Goal: Leave review/rating: Leave review/rating

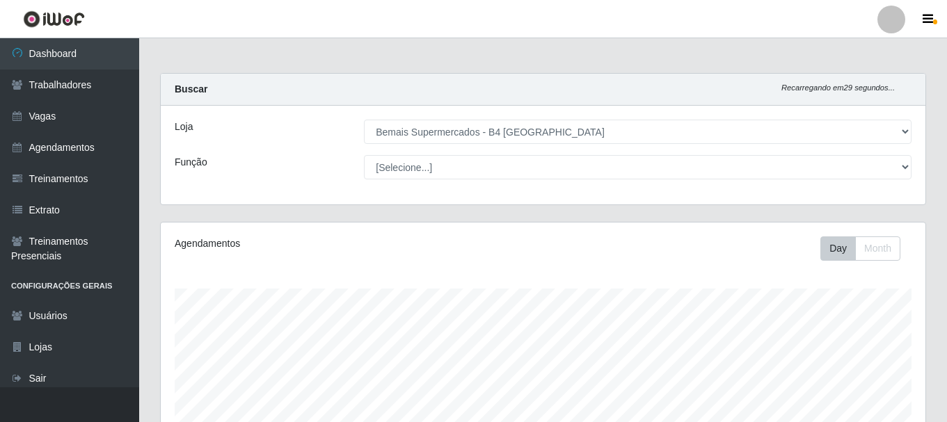
select select "404"
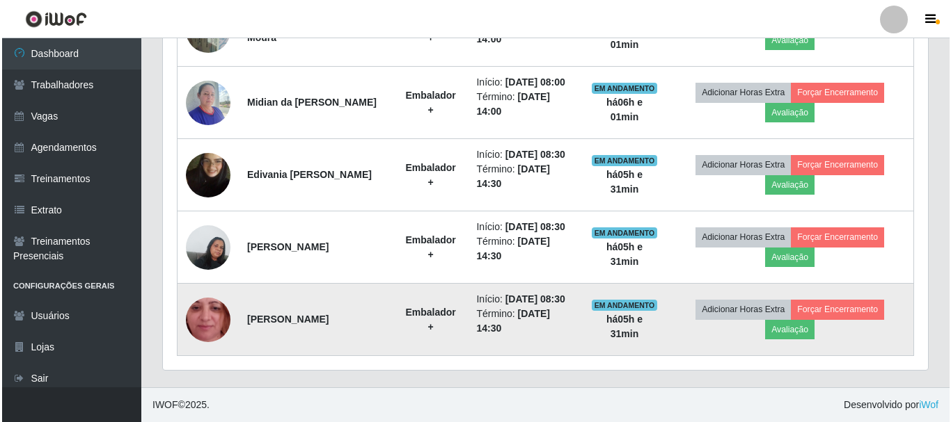
scroll to position [477, 0]
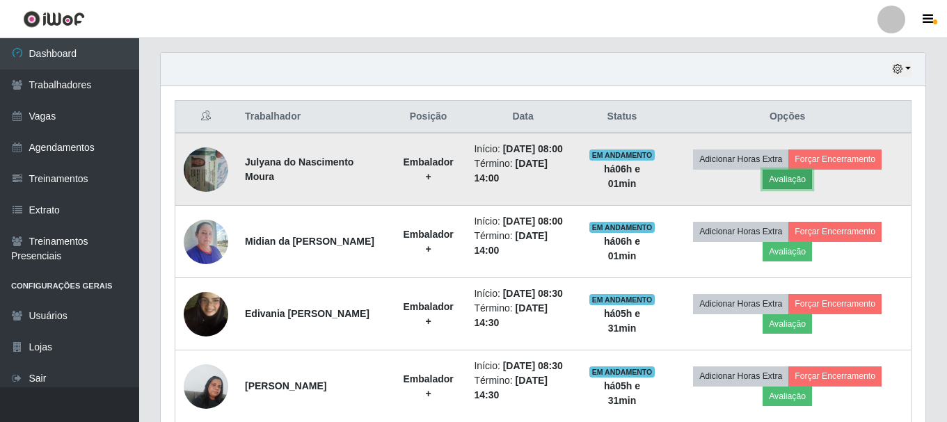
click at [803, 182] on button "Avaliação" at bounding box center [787, 179] width 49 height 19
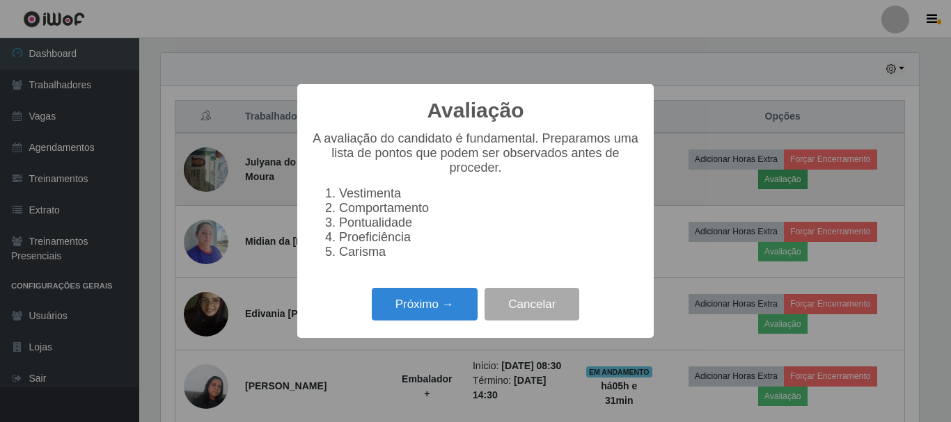
scroll to position [289, 758]
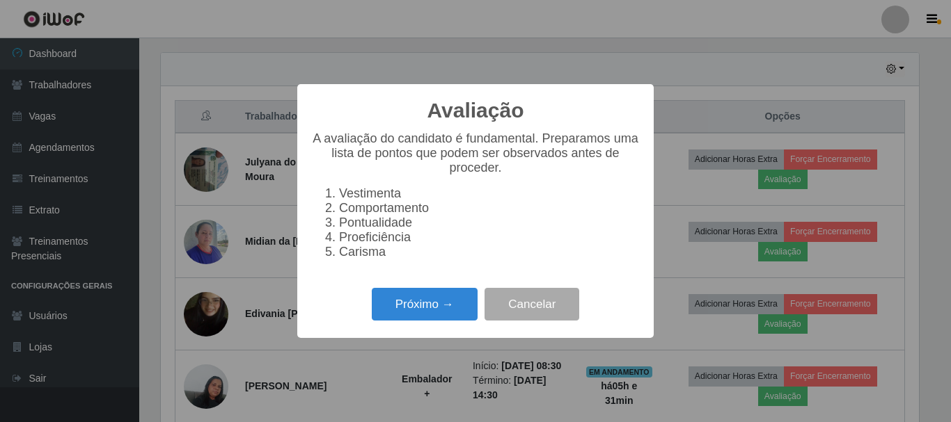
click at [350, 260] on li "Carisma" at bounding box center [489, 252] width 301 height 15
click at [339, 259] on li "Carisma" at bounding box center [489, 252] width 301 height 15
click at [405, 310] on button "Próximo →" at bounding box center [425, 304] width 106 height 33
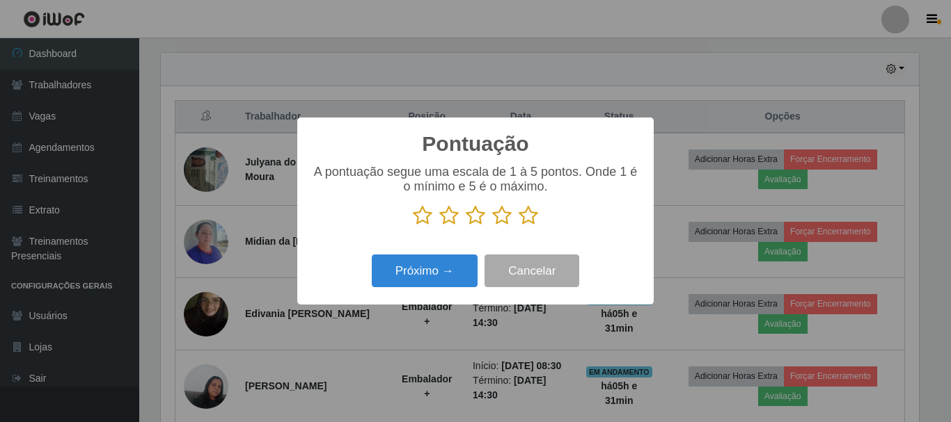
click at [529, 222] on icon at bounding box center [528, 215] width 19 height 21
click at [519, 226] on input "radio" at bounding box center [519, 226] width 0 height 0
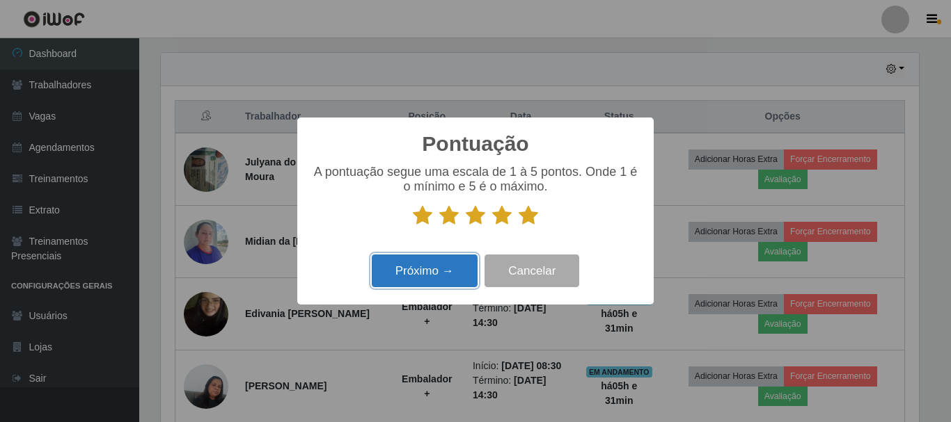
click at [439, 274] on button "Próximo →" at bounding box center [425, 271] width 106 height 33
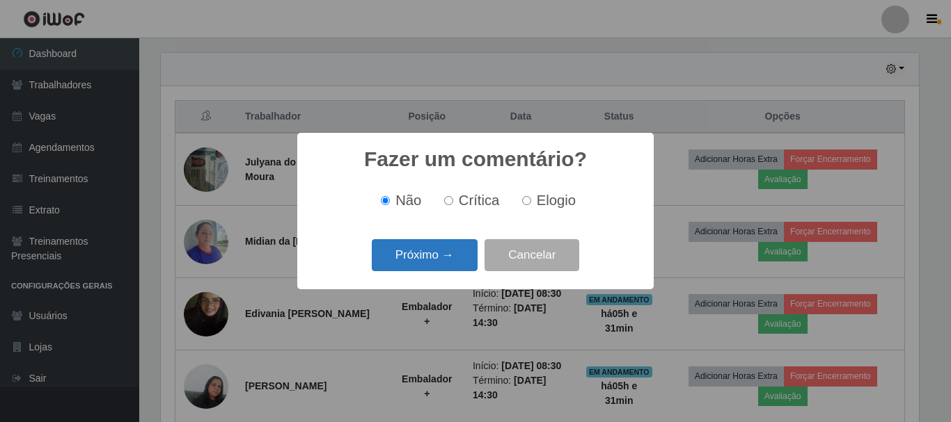
click at [427, 260] on button "Próximo →" at bounding box center [425, 255] width 106 height 33
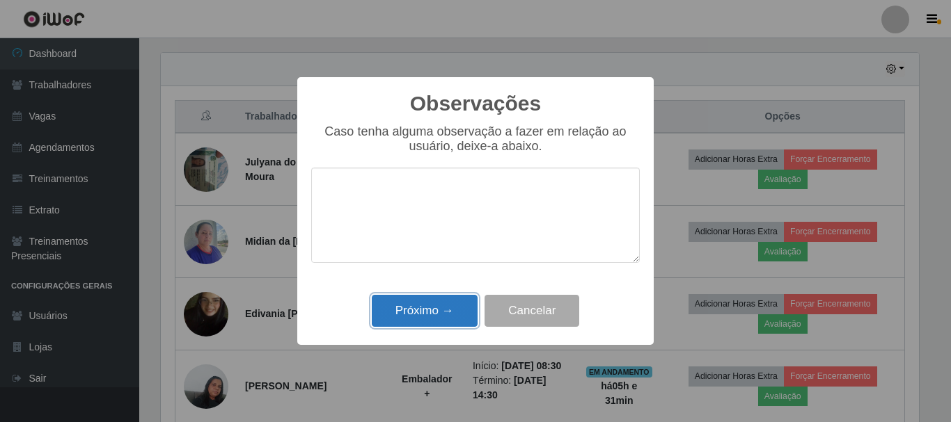
click at [424, 308] on button "Próximo →" at bounding box center [425, 311] width 106 height 33
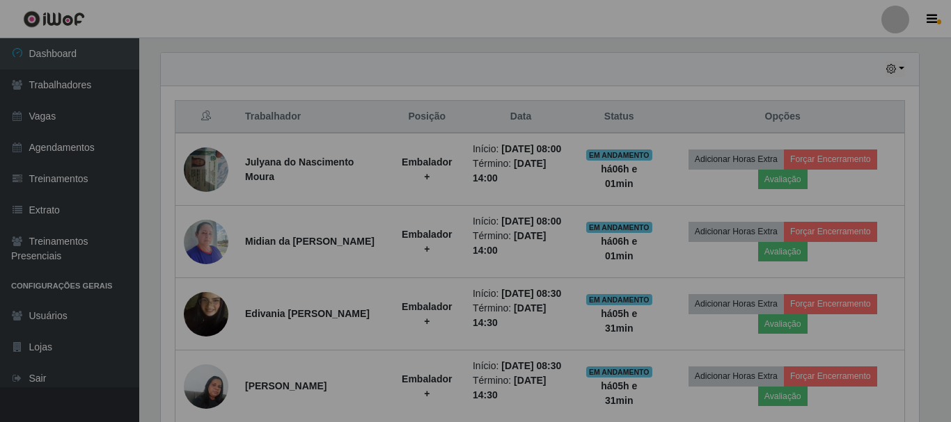
scroll to position [289, 765]
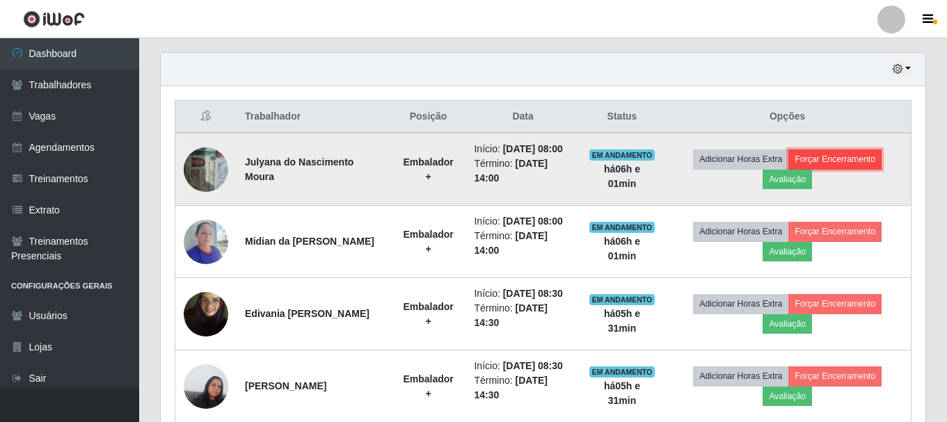
click at [846, 159] on button "Forçar Encerramento" at bounding box center [835, 159] width 93 height 19
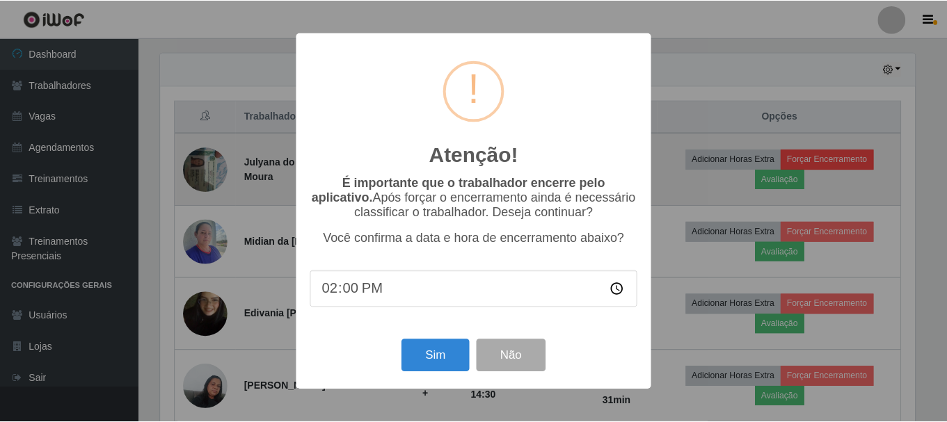
scroll to position [289, 758]
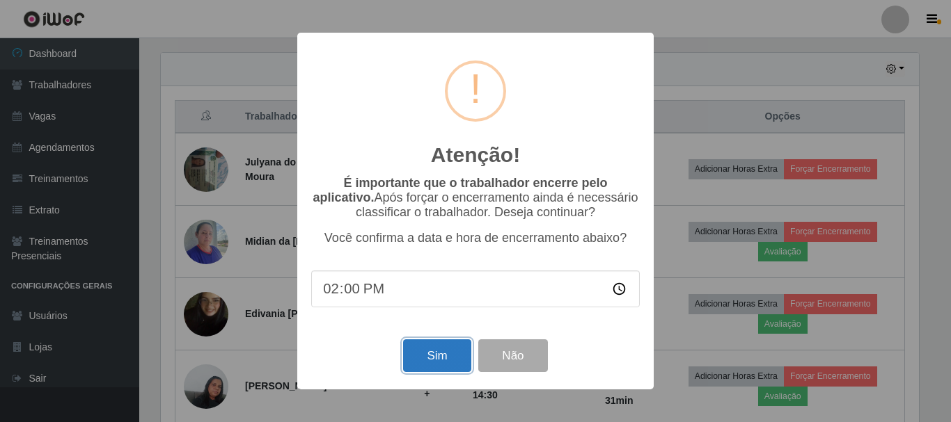
click at [450, 351] on button "Sim" at bounding box center [437, 356] width 68 height 33
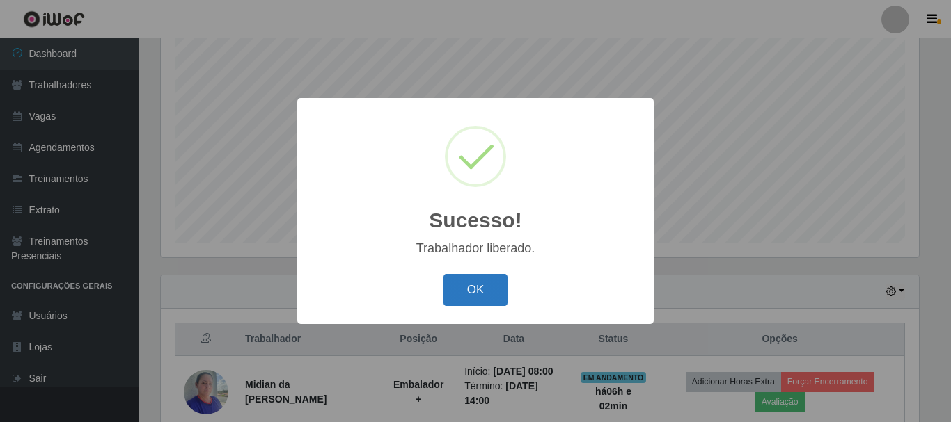
click at [491, 290] on button "OK" at bounding box center [475, 290] width 65 height 33
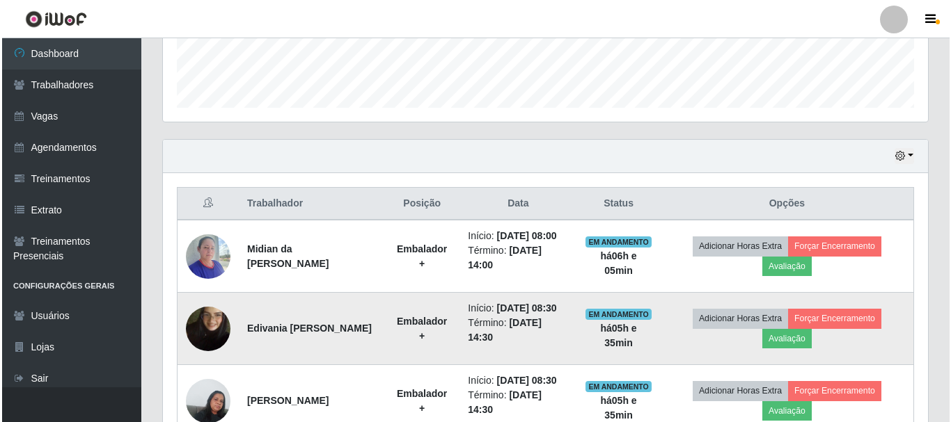
scroll to position [393, 0]
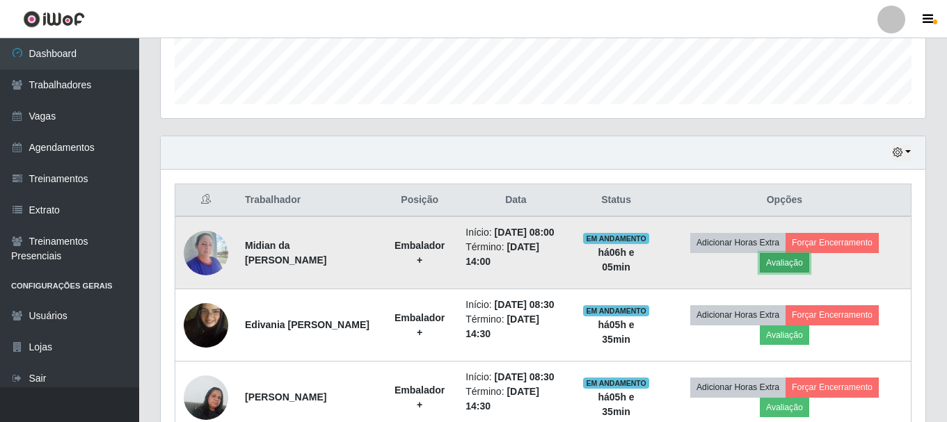
click at [809, 266] on button "Avaliação" at bounding box center [784, 262] width 49 height 19
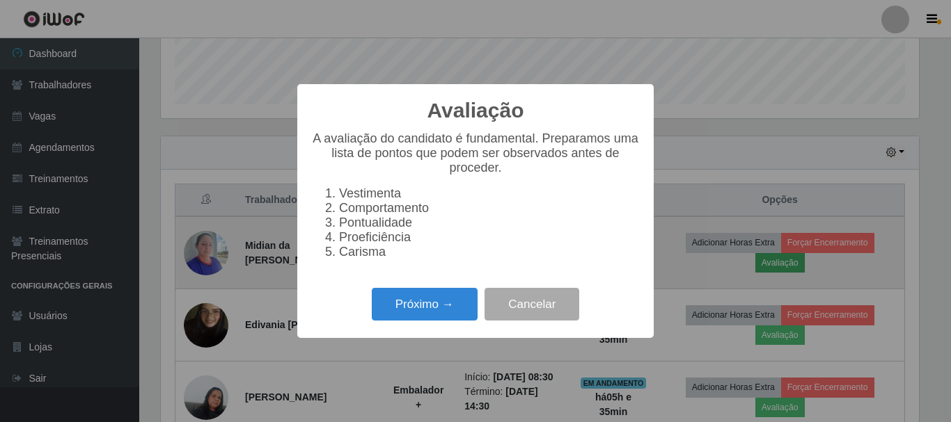
scroll to position [289, 758]
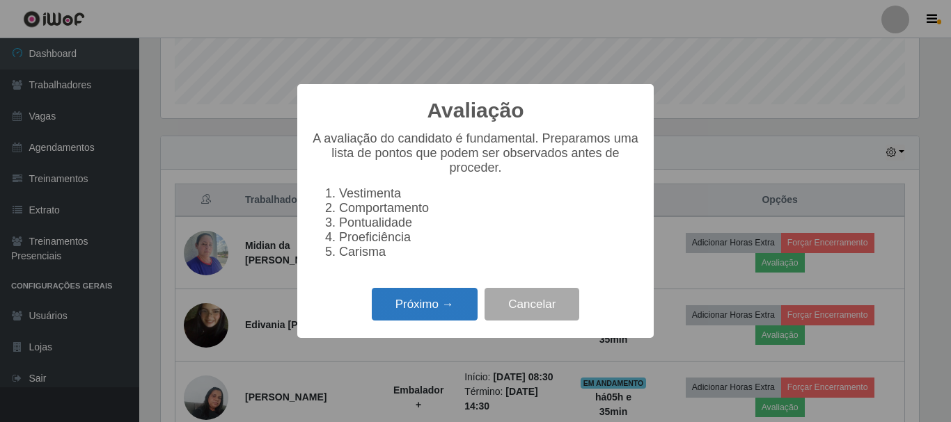
click at [422, 315] on button "Próximo →" at bounding box center [425, 304] width 106 height 33
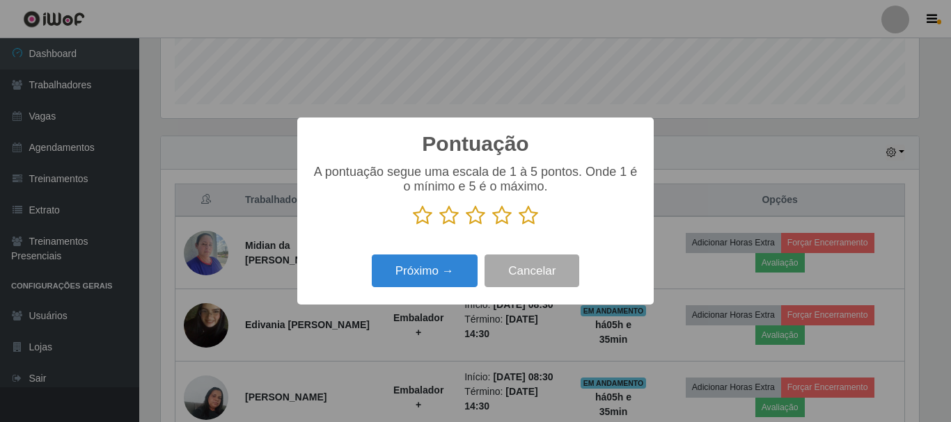
scroll to position [695749, 695280]
click at [530, 220] on icon at bounding box center [528, 215] width 19 height 21
click at [519, 226] on input "radio" at bounding box center [519, 226] width 0 height 0
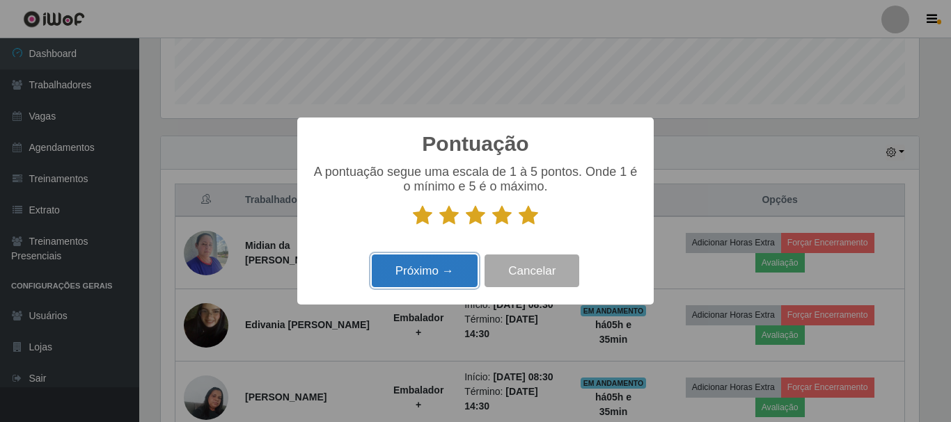
click at [445, 269] on button "Próximo →" at bounding box center [425, 271] width 106 height 33
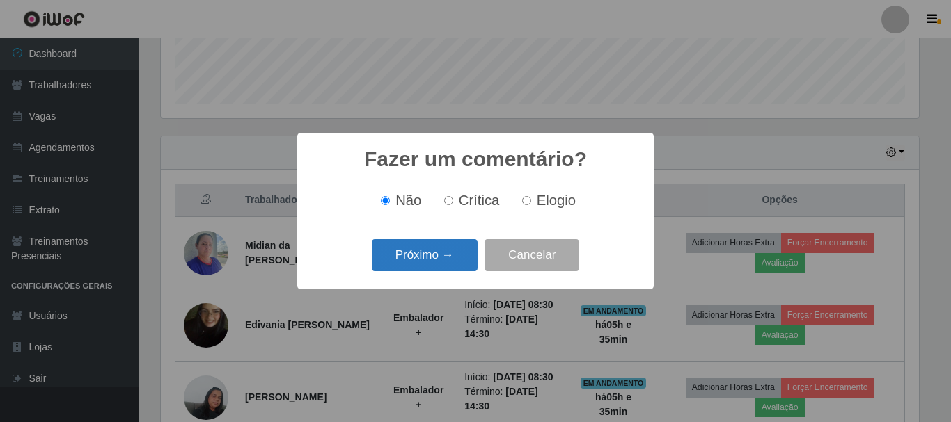
click at [397, 257] on button "Próximo →" at bounding box center [425, 255] width 106 height 33
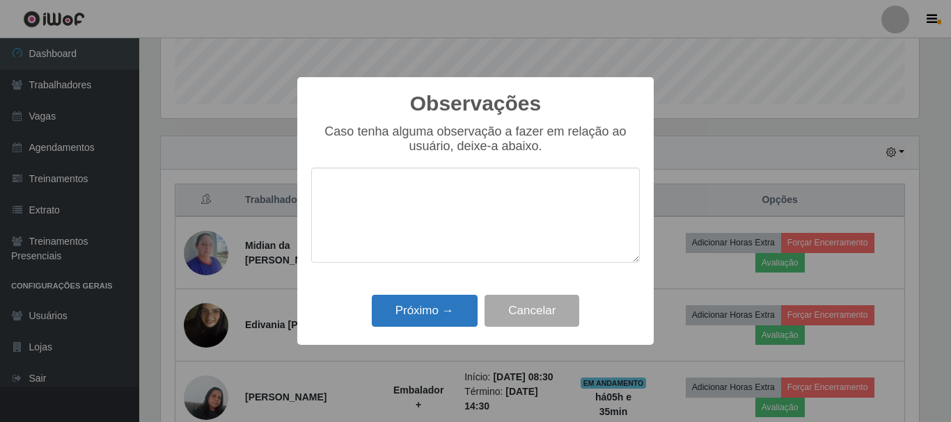
click at [417, 331] on div "Próximo → Cancelar" at bounding box center [475, 311] width 329 height 40
click at [418, 324] on button "Próximo →" at bounding box center [425, 311] width 106 height 33
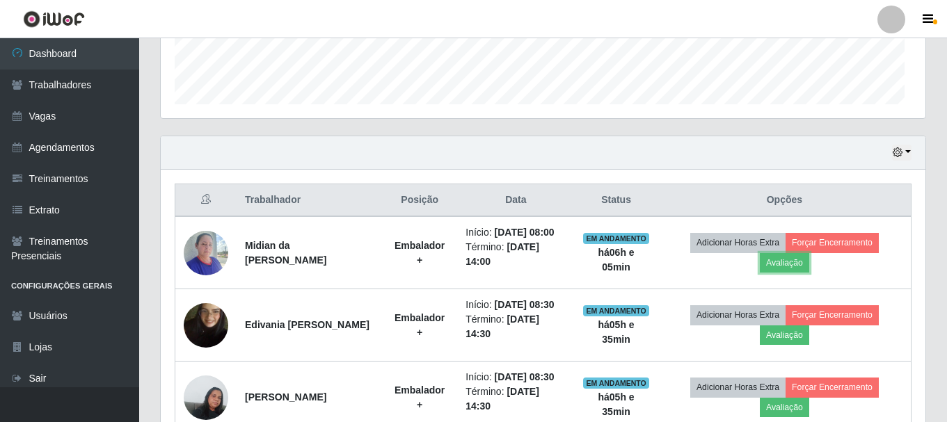
scroll to position [289, 765]
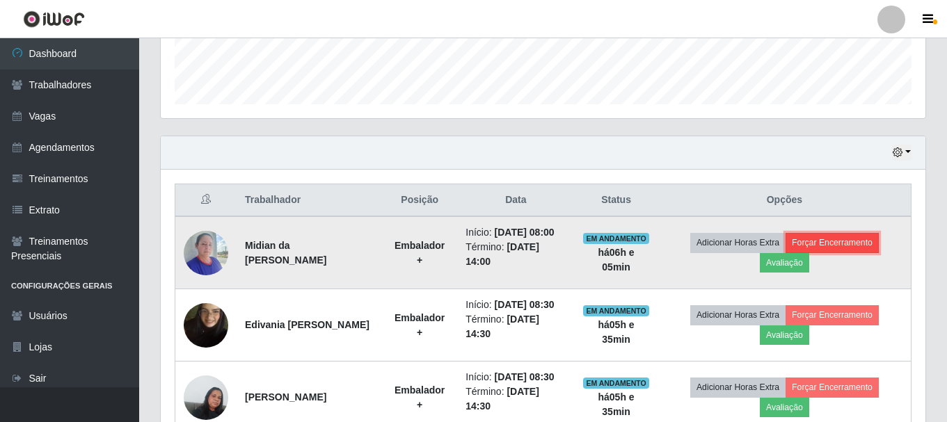
click at [867, 244] on button "Forçar Encerramento" at bounding box center [832, 242] width 93 height 19
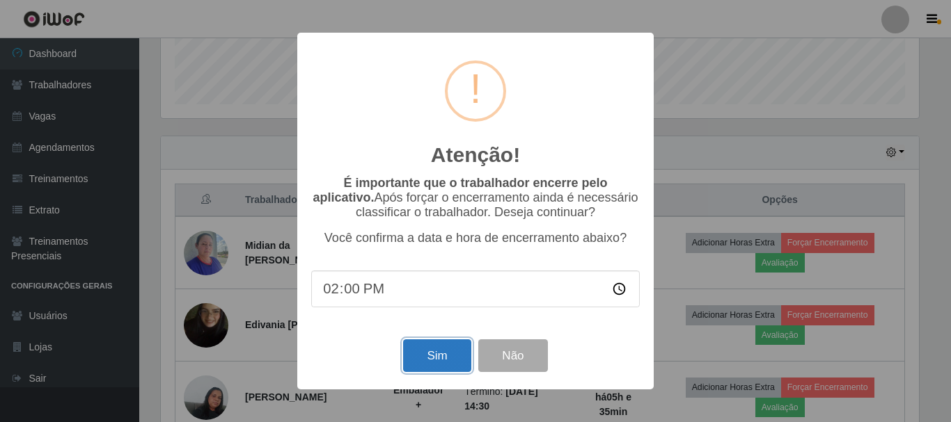
click at [436, 356] on button "Sim" at bounding box center [437, 356] width 68 height 33
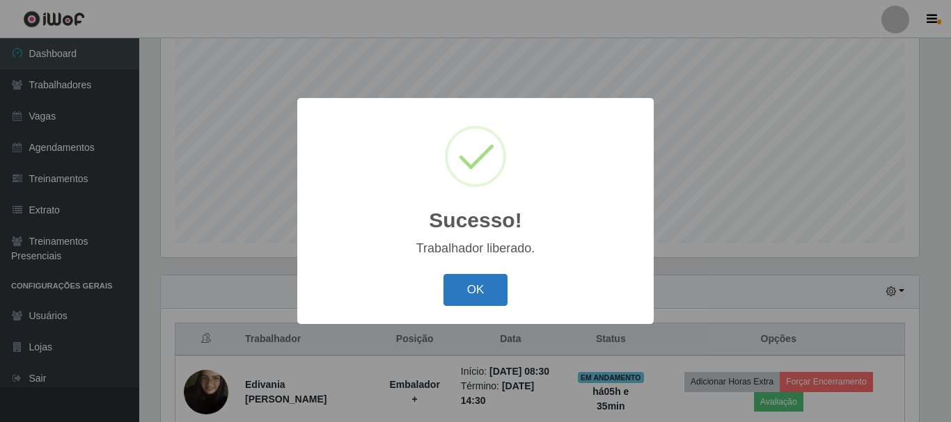
click at [470, 292] on button "OK" at bounding box center [475, 290] width 65 height 33
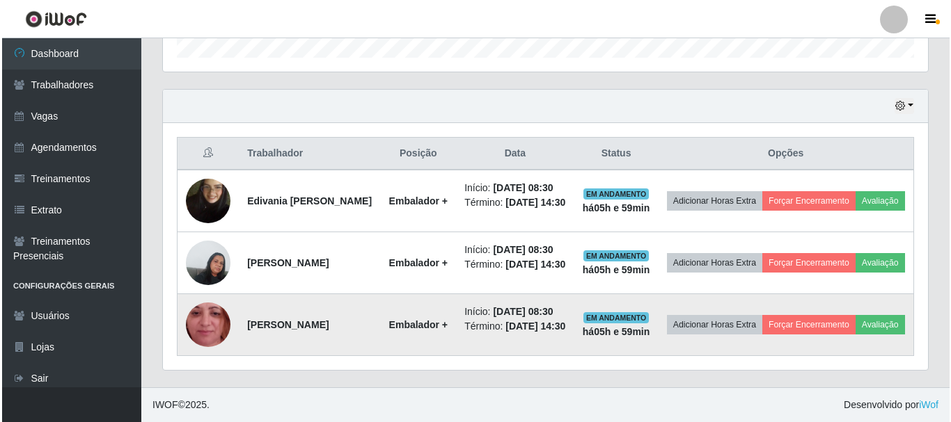
scroll to position [471, 0]
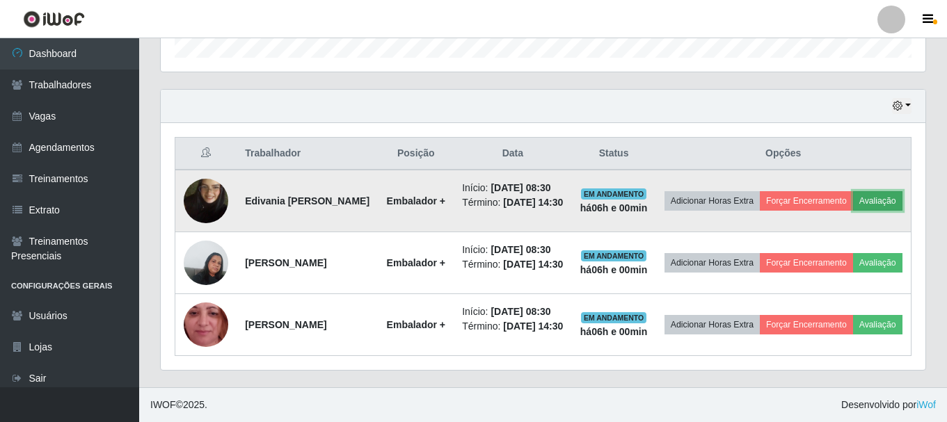
click at [853, 191] on button "Avaliação" at bounding box center [877, 200] width 49 height 19
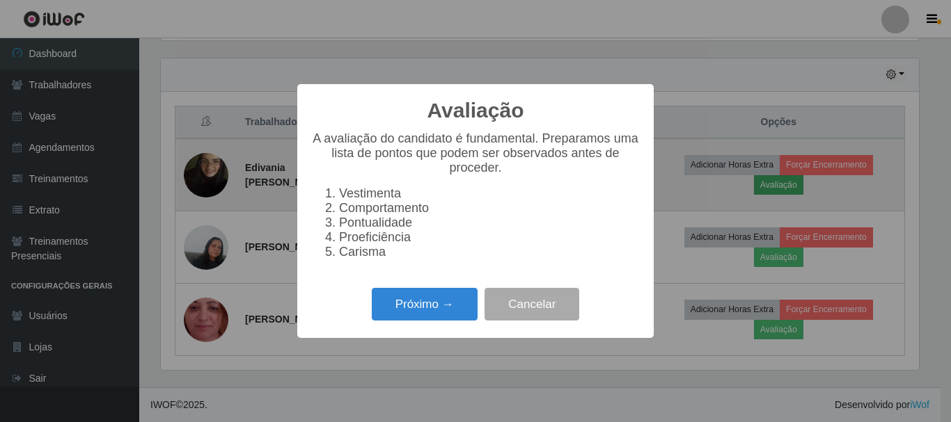
scroll to position [289, 758]
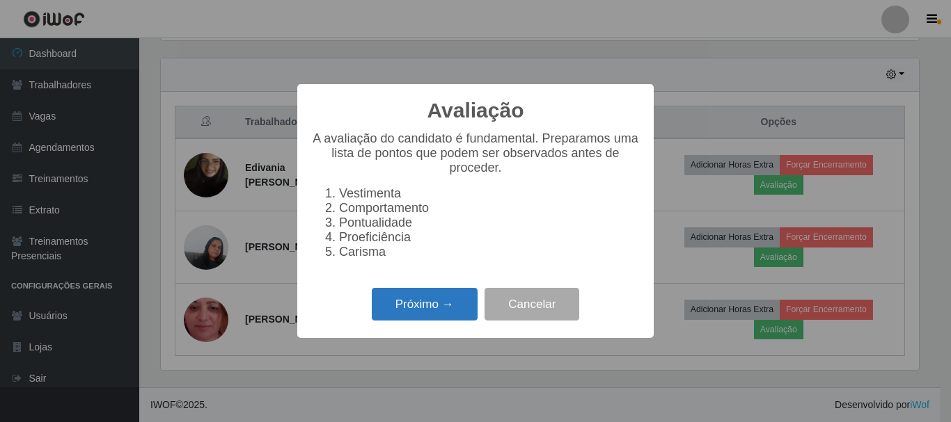
click at [431, 317] on button "Próximo →" at bounding box center [425, 304] width 106 height 33
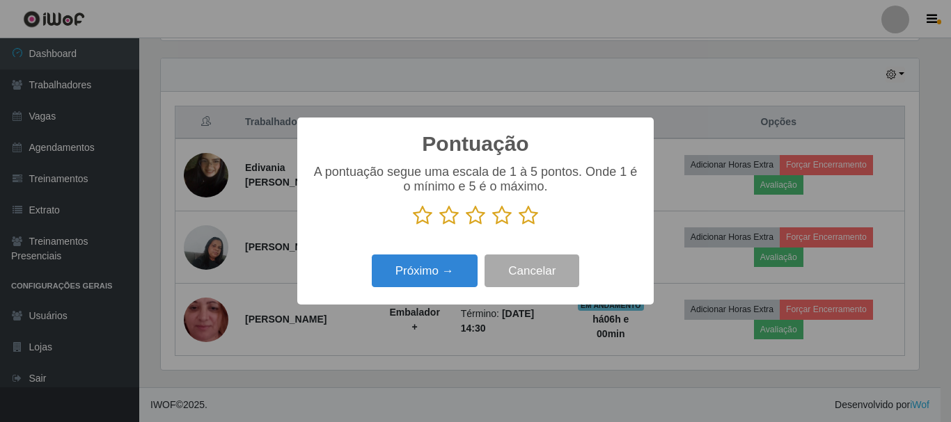
scroll to position [695749, 695280]
click at [529, 220] on icon at bounding box center [528, 215] width 19 height 21
click at [519, 226] on input "radio" at bounding box center [519, 226] width 0 height 0
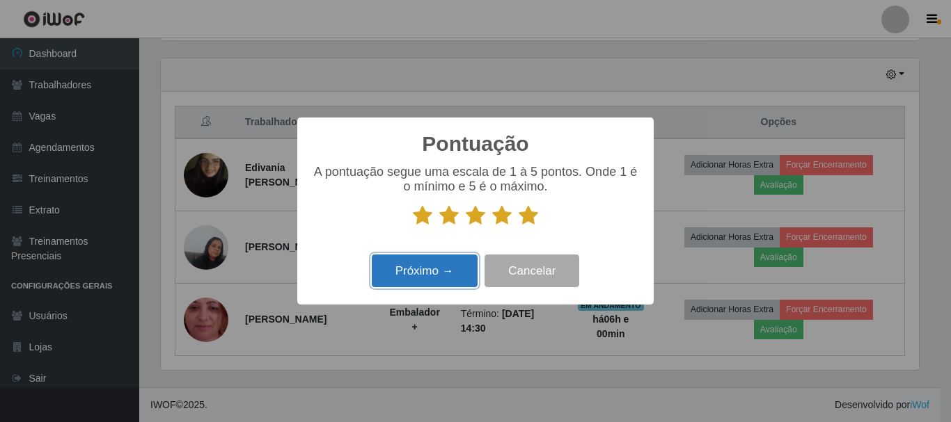
click at [464, 271] on button "Próximo →" at bounding box center [425, 271] width 106 height 33
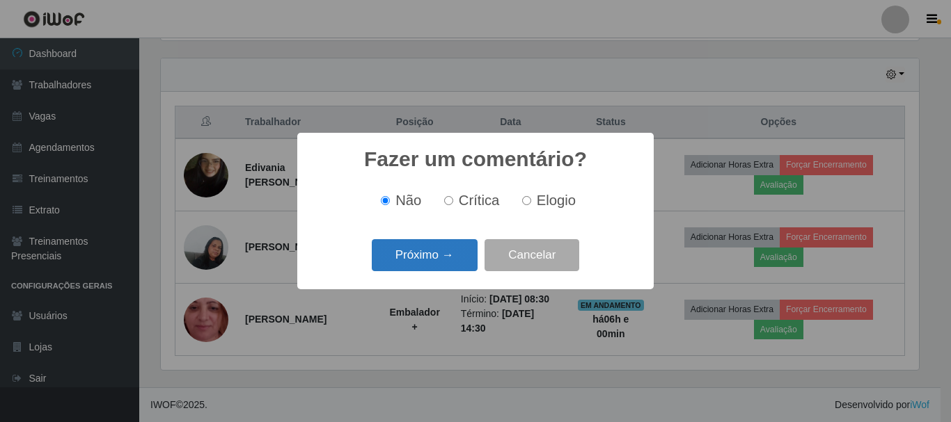
click at [466, 260] on button "Próximo →" at bounding box center [425, 255] width 106 height 33
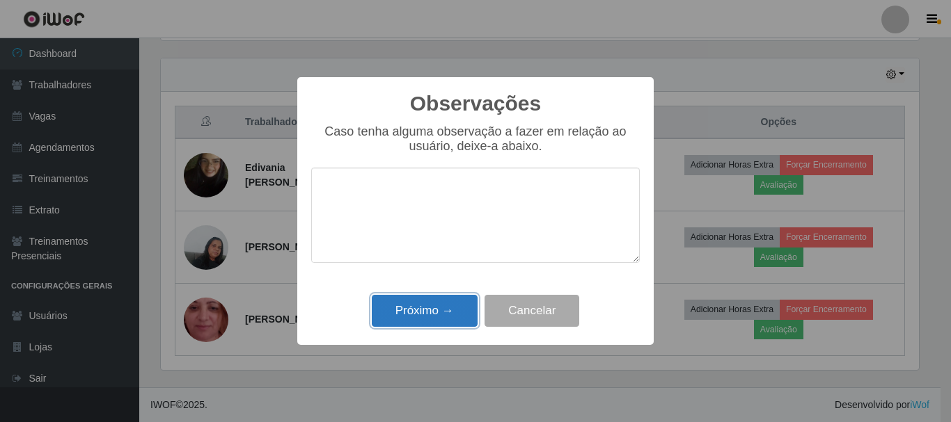
click at [451, 313] on button "Próximo →" at bounding box center [425, 311] width 106 height 33
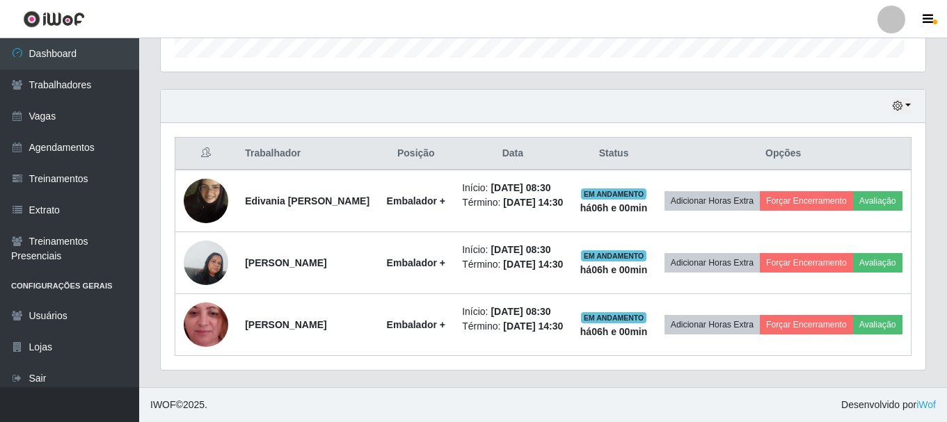
scroll to position [289, 765]
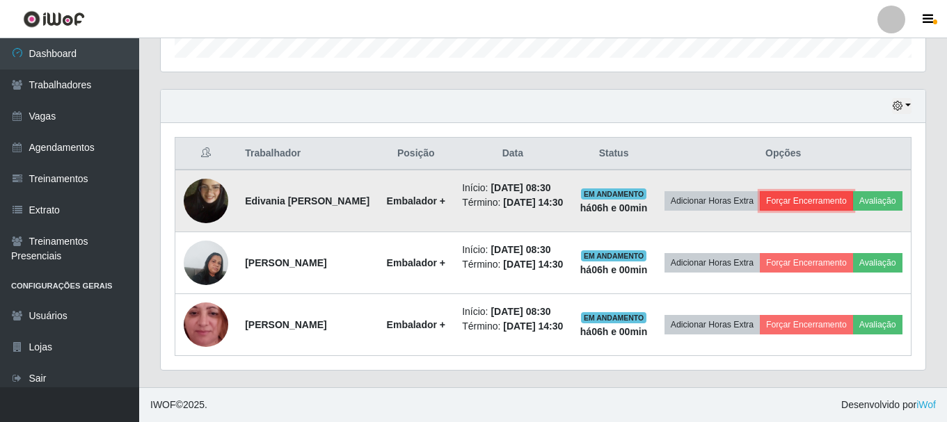
click at [853, 191] on button "Forçar Encerramento" at bounding box center [806, 200] width 93 height 19
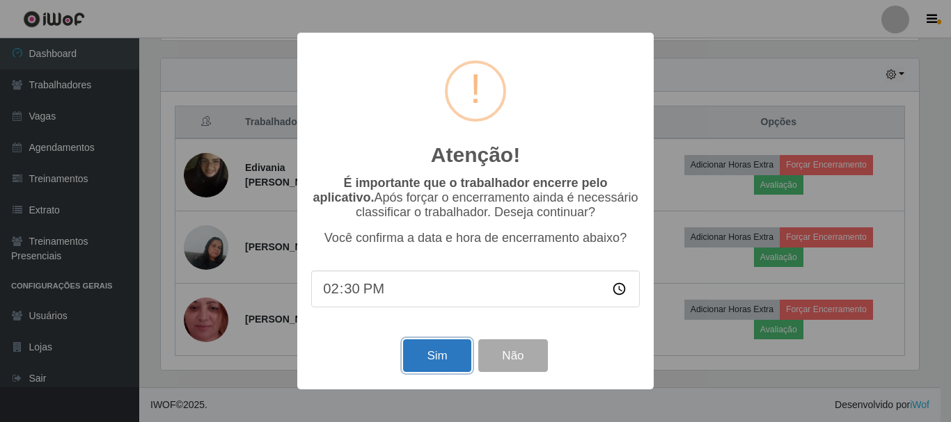
click at [452, 351] on button "Sim" at bounding box center [437, 356] width 68 height 33
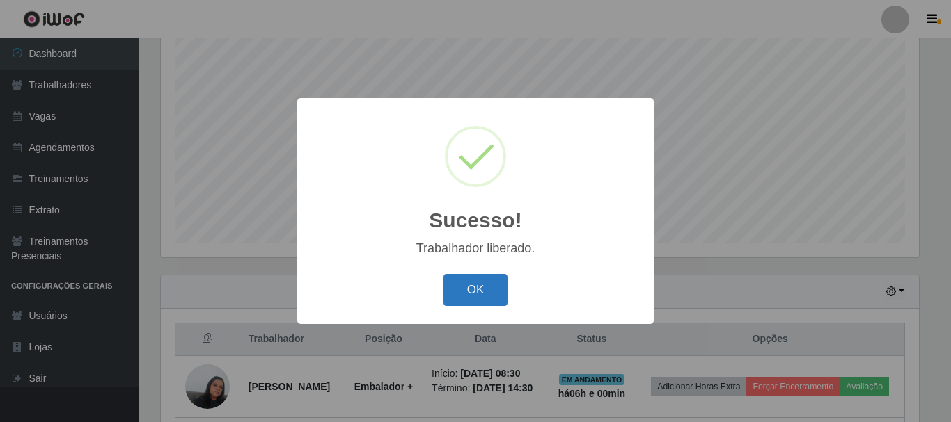
click at [474, 287] on button "OK" at bounding box center [475, 290] width 65 height 33
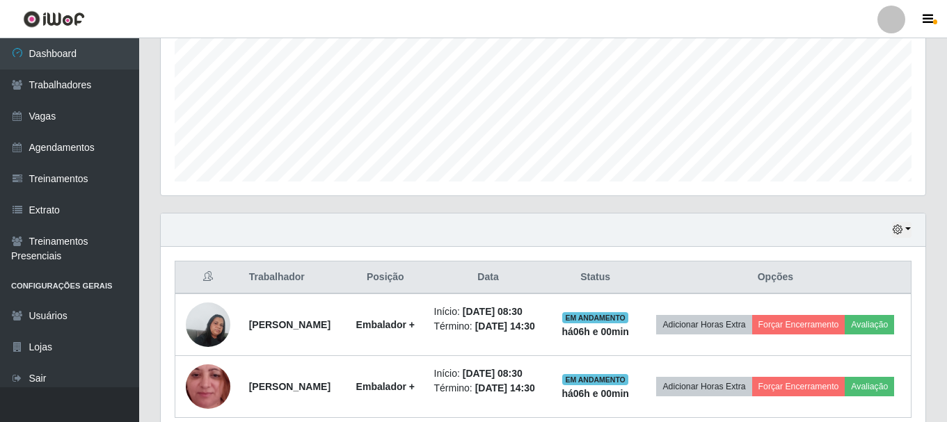
scroll to position [399, 0]
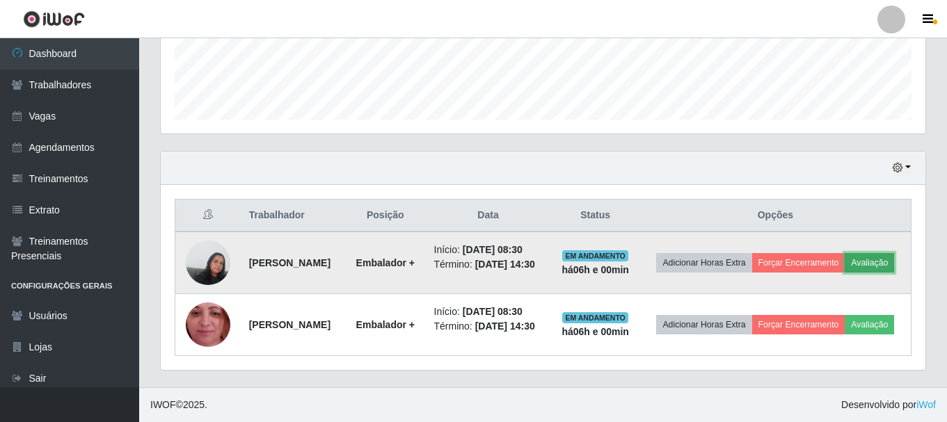
click at [845, 263] on button "Avaliação" at bounding box center [869, 262] width 49 height 19
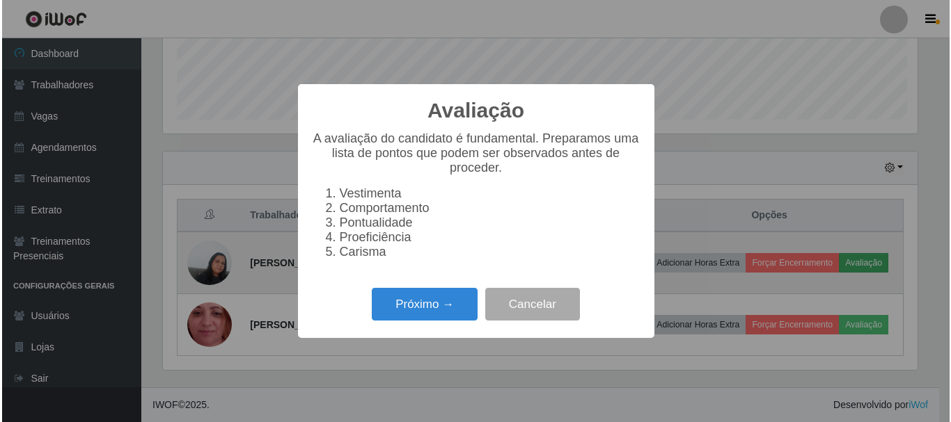
scroll to position [289, 758]
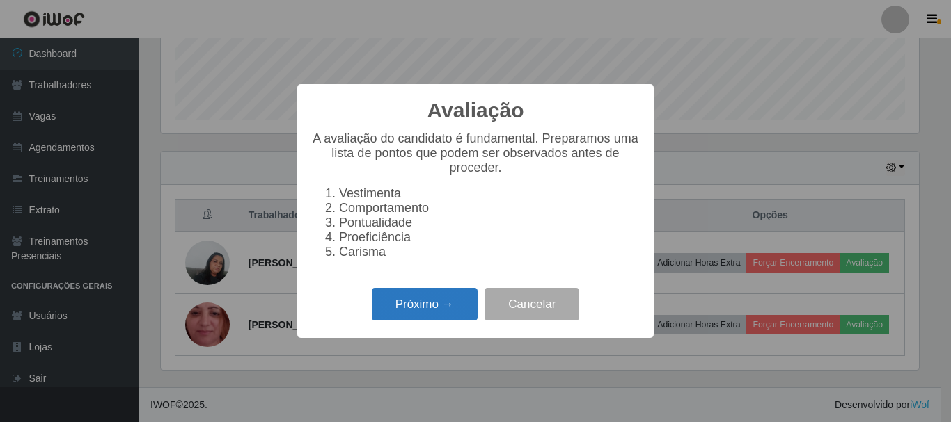
click at [457, 308] on button "Próximo →" at bounding box center [425, 304] width 106 height 33
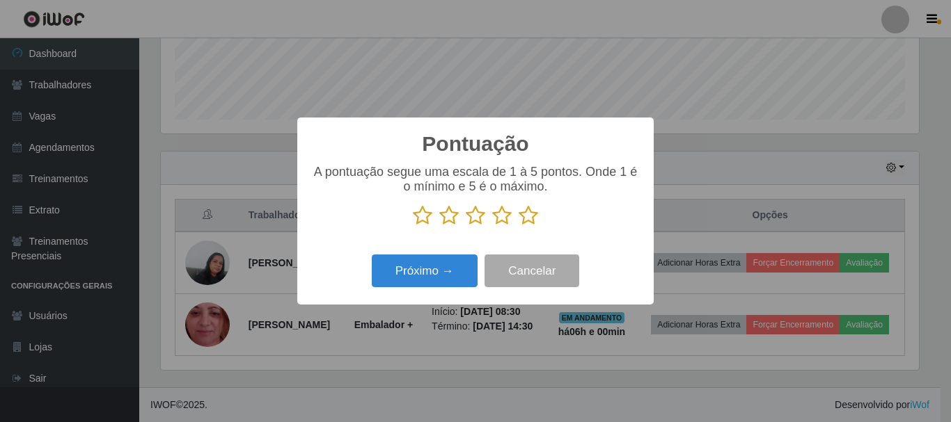
scroll to position [695749, 695280]
click at [530, 219] on icon at bounding box center [528, 215] width 19 height 21
click at [519, 226] on input "radio" at bounding box center [519, 226] width 0 height 0
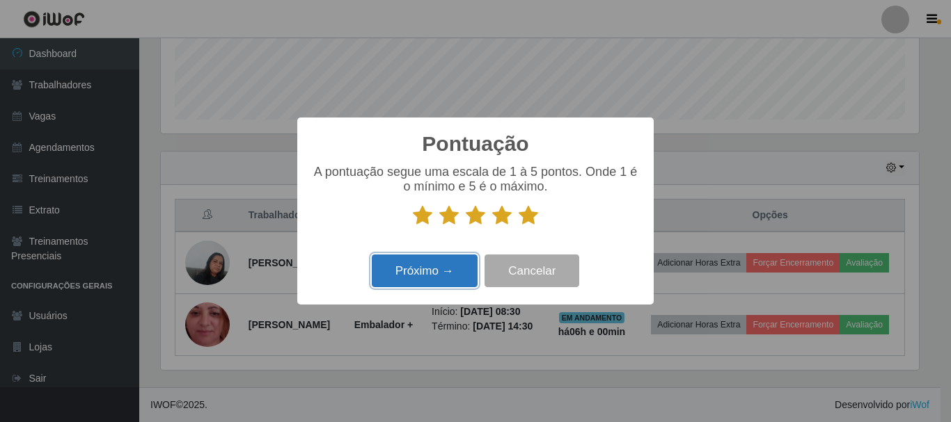
click at [448, 268] on button "Próximo →" at bounding box center [425, 271] width 106 height 33
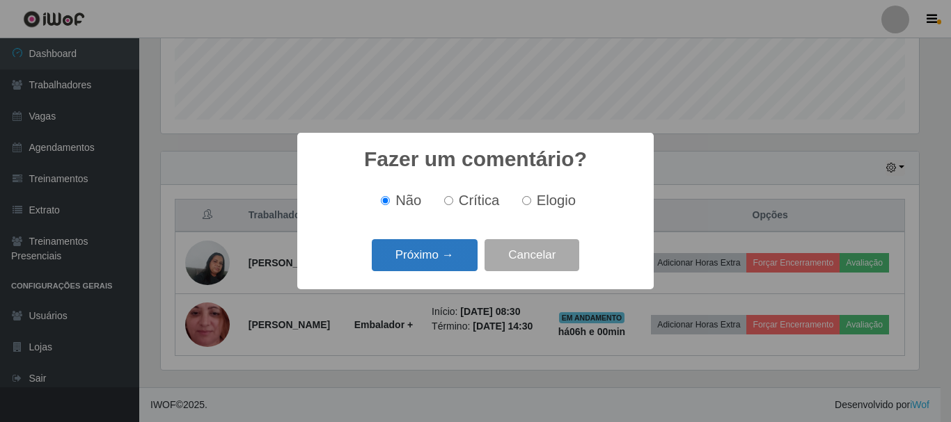
click at [457, 256] on button "Próximo →" at bounding box center [425, 255] width 106 height 33
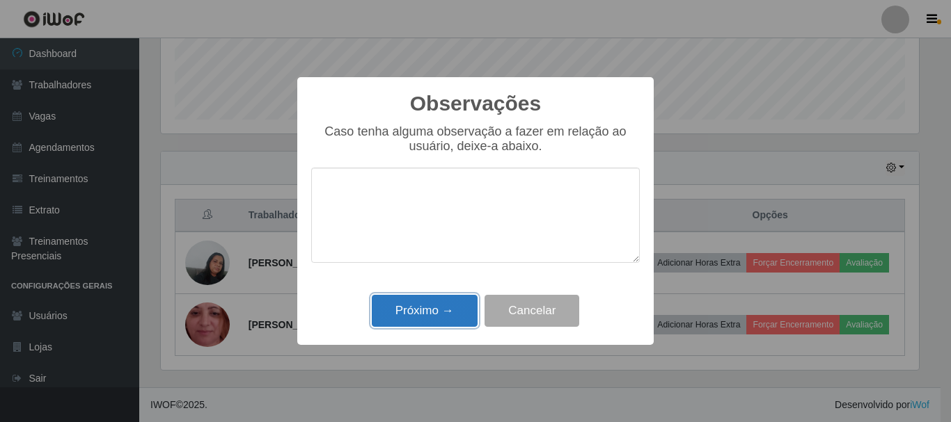
click at [427, 310] on button "Próximo →" at bounding box center [425, 311] width 106 height 33
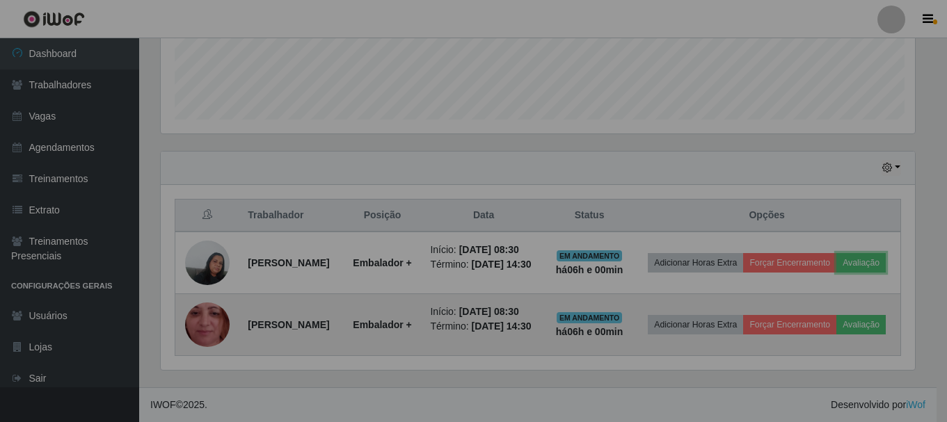
scroll to position [289, 765]
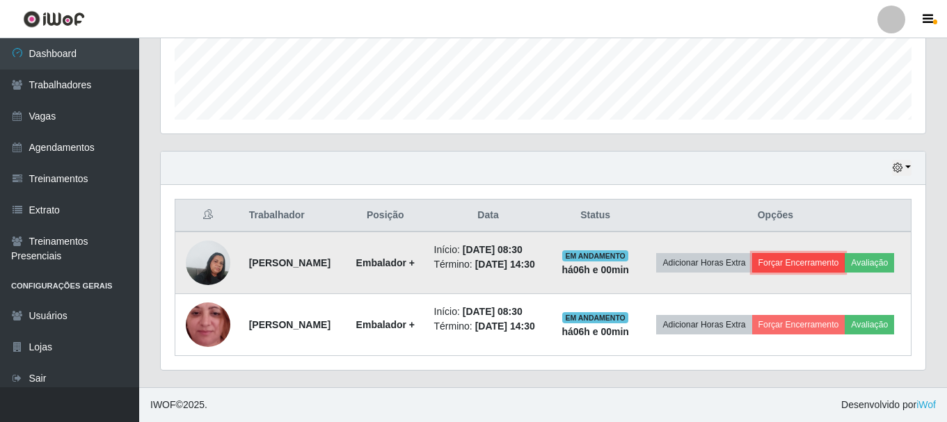
click at [846, 253] on button "Forçar Encerramento" at bounding box center [798, 262] width 93 height 19
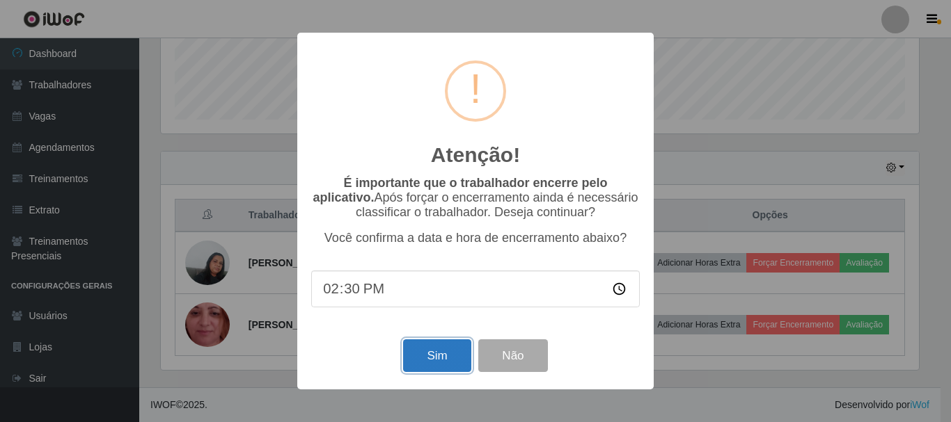
click at [434, 356] on button "Sim" at bounding box center [437, 356] width 68 height 33
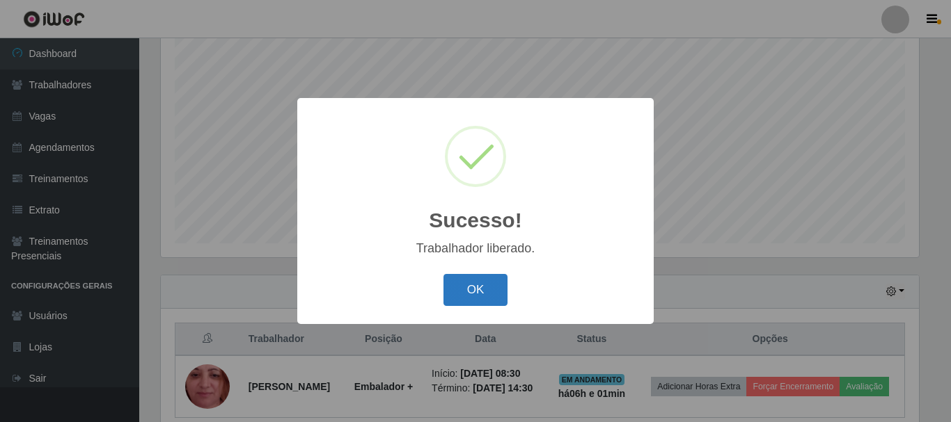
click at [484, 290] on button "OK" at bounding box center [475, 290] width 65 height 33
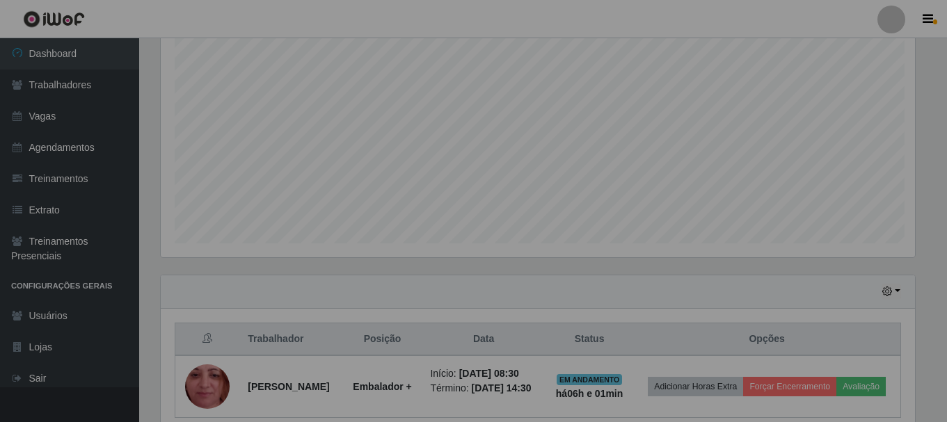
scroll to position [0, 0]
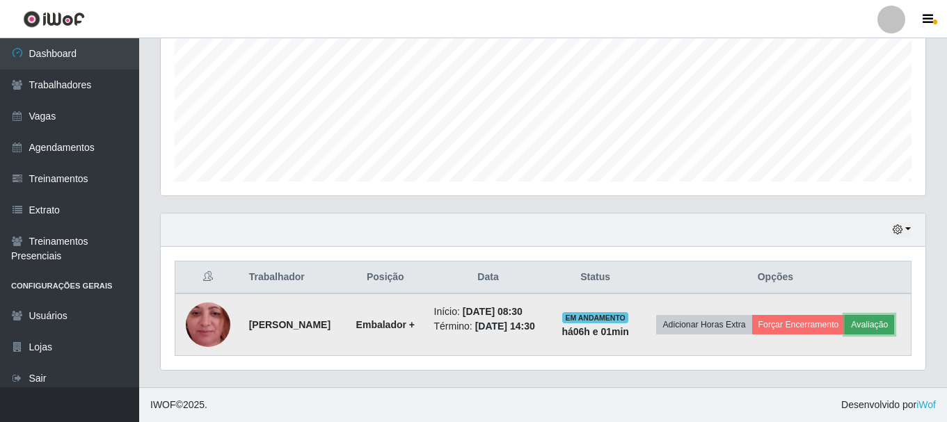
click at [845, 326] on button "Avaliação" at bounding box center [869, 324] width 49 height 19
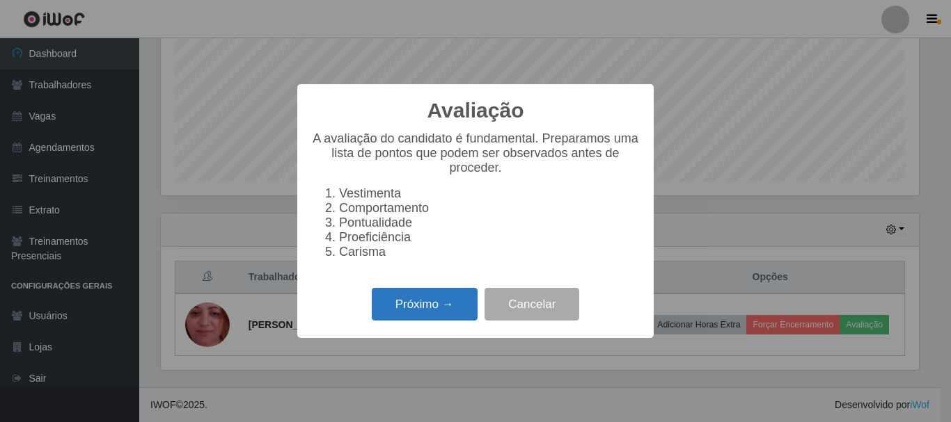
click at [440, 313] on button "Próximo →" at bounding box center [425, 304] width 106 height 33
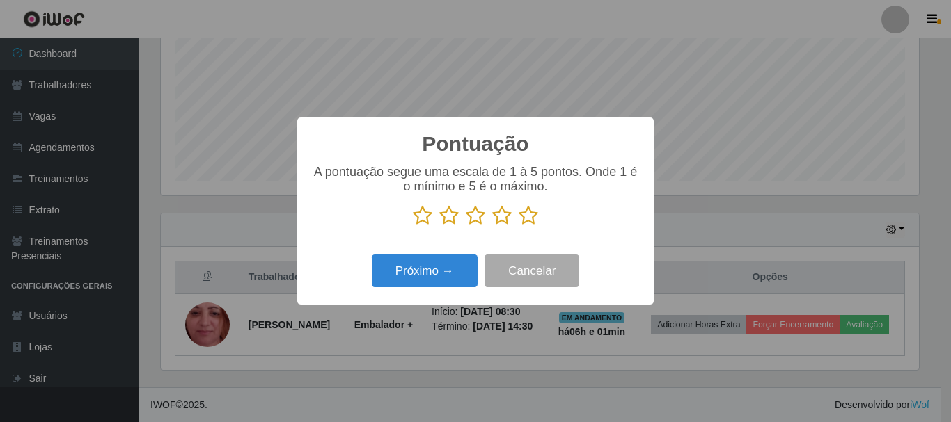
click at [531, 219] on icon at bounding box center [528, 215] width 19 height 21
click at [519, 226] on input "radio" at bounding box center [519, 226] width 0 height 0
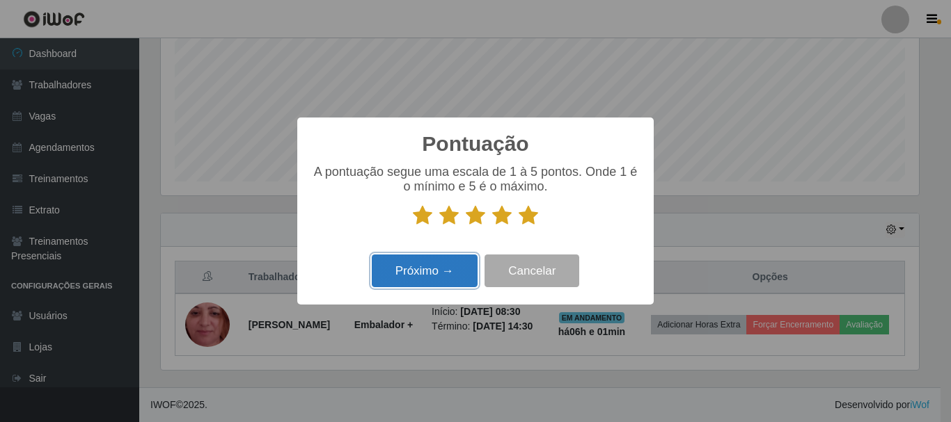
click at [431, 274] on button "Próximo →" at bounding box center [425, 271] width 106 height 33
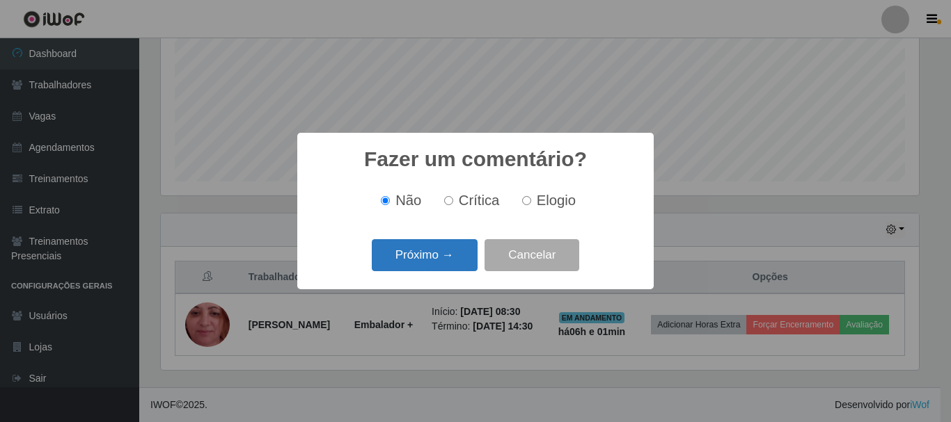
click at [440, 260] on button "Próximo →" at bounding box center [425, 255] width 106 height 33
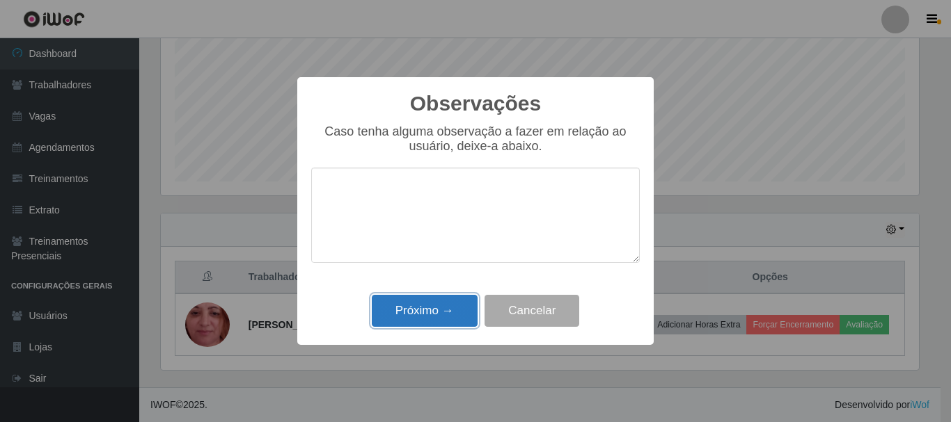
click at [423, 307] on button "Próximo →" at bounding box center [425, 311] width 106 height 33
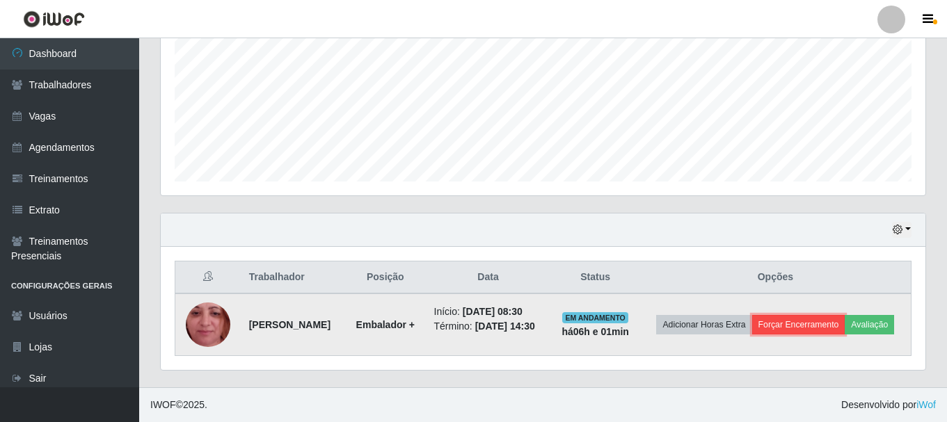
click at [830, 315] on button "Forçar Encerramento" at bounding box center [798, 324] width 93 height 19
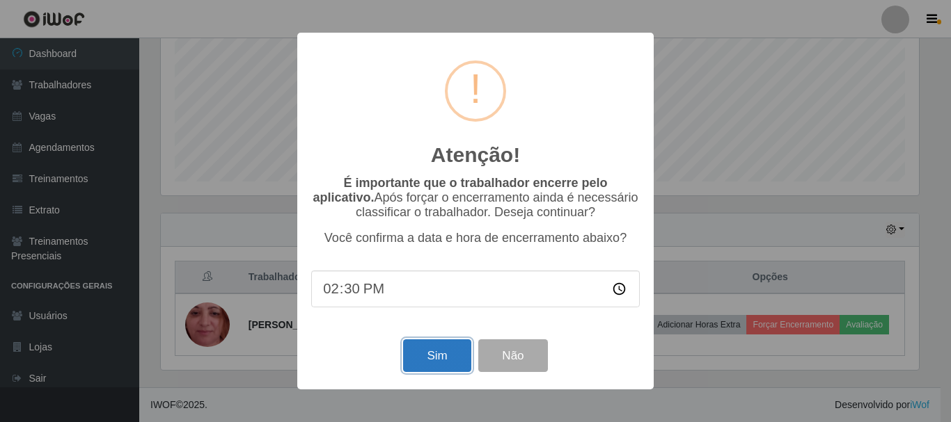
click at [445, 366] on button "Sim" at bounding box center [437, 356] width 68 height 33
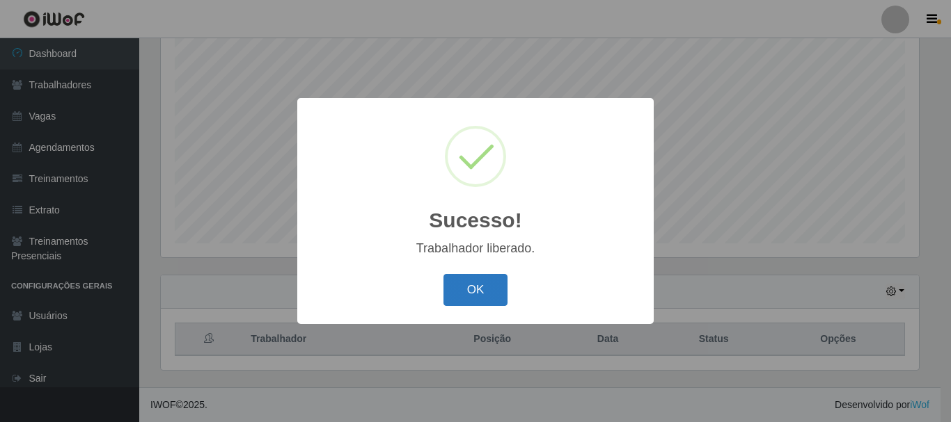
click at [460, 288] on button "OK" at bounding box center [475, 290] width 65 height 33
